Goal: Task Accomplishment & Management: Use online tool/utility

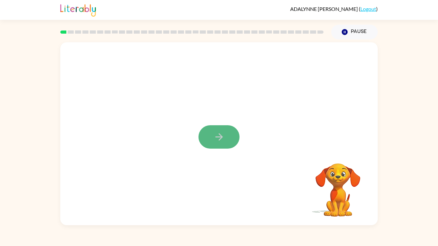
click at [214, 138] on icon "button" at bounding box center [219, 137] width 11 height 11
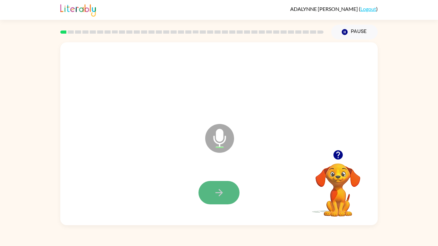
click at [218, 192] on icon "button" at bounding box center [219, 192] width 11 height 11
click at [211, 188] on button "button" at bounding box center [219, 192] width 41 height 23
click at [212, 189] on button "button" at bounding box center [219, 192] width 41 height 23
click at [220, 189] on icon "button" at bounding box center [219, 192] width 11 height 11
click at [234, 187] on button "button" at bounding box center [219, 192] width 41 height 23
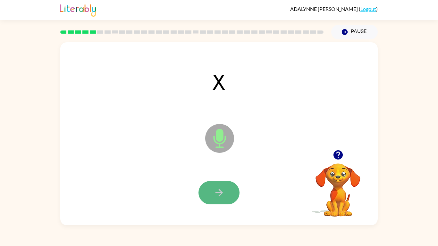
click at [210, 192] on button "button" at bounding box center [219, 192] width 41 height 23
click at [228, 185] on button "button" at bounding box center [219, 192] width 41 height 23
click at [235, 188] on button "button" at bounding box center [219, 192] width 41 height 23
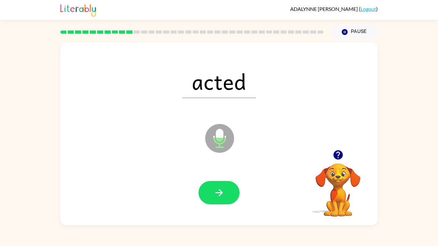
click at [197, 192] on div at bounding box center [219, 193] width 305 height 53
click at [227, 192] on button "button" at bounding box center [219, 192] width 41 height 23
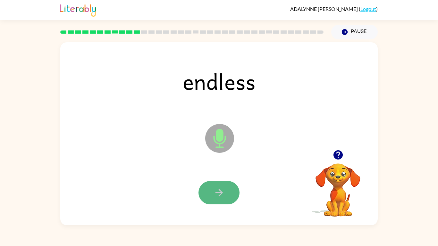
click at [233, 192] on button "button" at bounding box center [219, 192] width 41 height 23
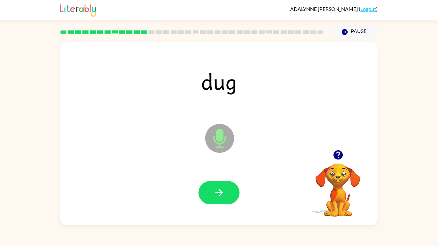
click at [218, 192] on div at bounding box center [219, 193] width 305 height 53
click at [218, 192] on icon "button" at bounding box center [219, 192] width 11 height 11
click at [189, 166] on div "lap Microphone The Microphone is here when it is your turn to talk" at bounding box center [219, 133] width 318 height 183
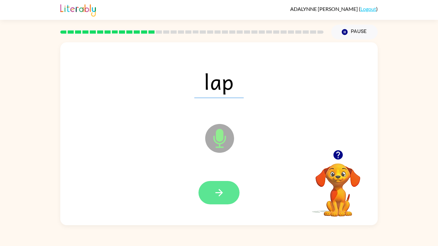
click at [202, 184] on div at bounding box center [219, 192] width 41 height 23
click at [201, 185] on button "button" at bounding box center [219, 192] width 41 height 23
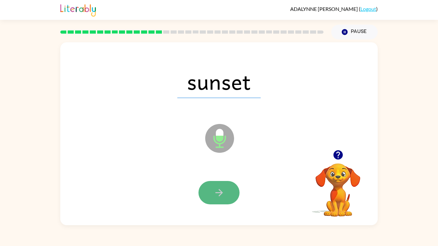
click at [227, 190] on button "button" at bounding box center [219, 192] width 41 height 23
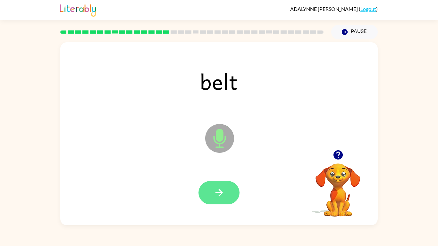
click at [202, 192] on button "button" at bounding box center [219, 192] width 41 height 23
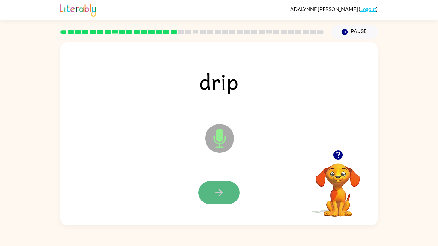
click at [213, 188] on button "button" at bounding box center [219, 192] width 41 height 23
click at [213, 187] on button "button" at bounding box center [219, 192] width 41 height 23
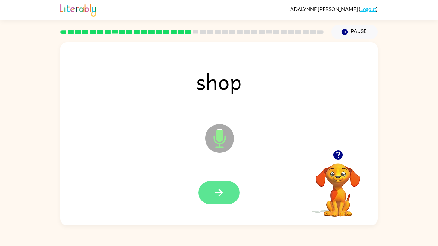
click at [214, 192] on button "button" at bounding box center [219, 192] width 41 height 23
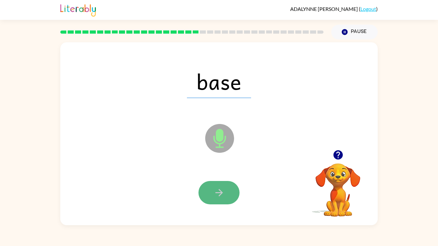
click at [221, 185] on button "button" at bounding box center [219, 192] width 41 height 23
click at [213, 185] on button "button" at bounding box center [219, 192] width 41 height 23
click at [215, 191] on icon "button" at bounding box center [219, 192] width 11 height 11
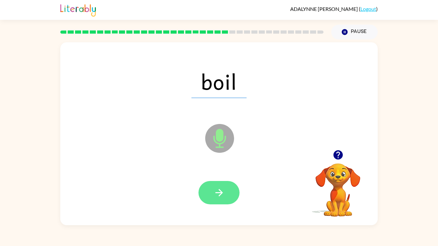
click at [223, 192] on icon "button" at bounding box center [219, 192] width 11 height 11
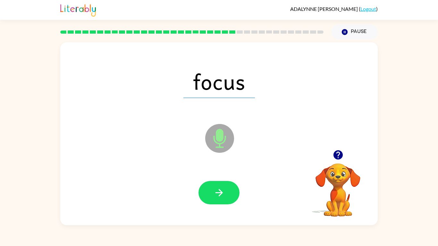
click at [233, 192] on div at bounding box center [219, 193] width 305 height 53
click at [225, 192] on button "button" at bounding box center [219, 192] width 41 height 23
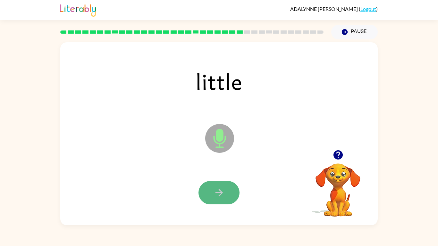
click at [229, 192] on button "button" at bounding box center [219, 192] width 41 height 23
click at [212, 192] on button "button" at bounding box center [219, 192] width 41 height 23
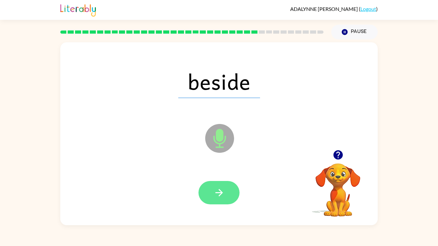
click at [214, 192] on icon "button" at bounding box center [219, 192] width 11 height 11
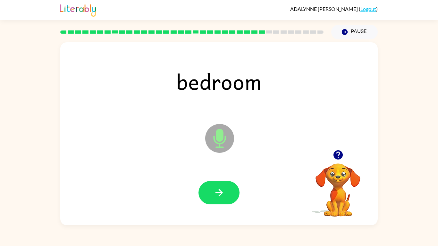
click at [222, 192] on div at bounding box center [219, 193] width 305 height 53
click at [222, 192] on button "button" at bounding box center [219, 192] width 41 height 23
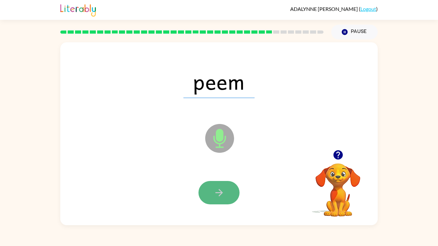
click at [211, 189] on button "button" at bounding box center [219, 192] width 41 height 23
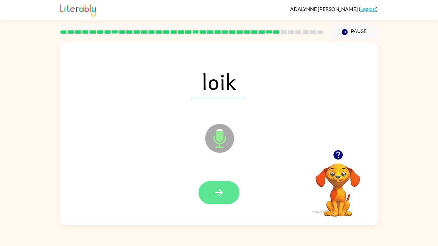
click at [211, 190] on button "button" at bounding box center [219, 192] width 41 height 23
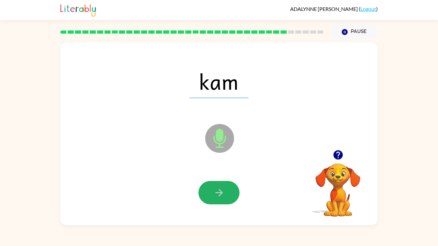
click at [211, 184] on button "button" at bounding box center [219, 192] width 41 height 23
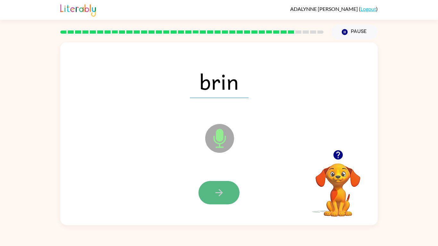
click at [219, 189] on icon "button" at bounding box center [219, 192] width 11 height 11
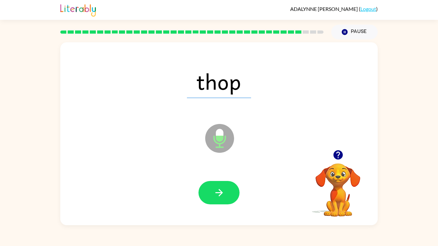
click at [219, 189] on icon "button" at bounding box center [219, 192] width 11 height 11
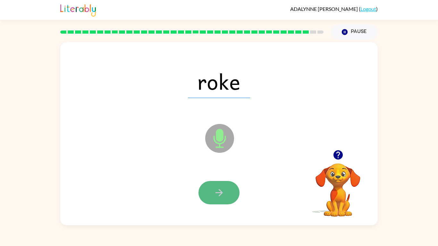
click at [221, 192] on icon "button" at bounding box center [218, 192] width 7 height 7
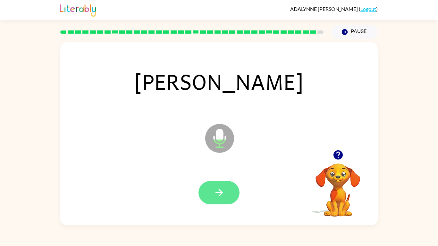
click at [219, 192] on icon "button" at bounding box center [219, 192] width 11 height 11
